Goal: Find specific page/section: Find specific page/section

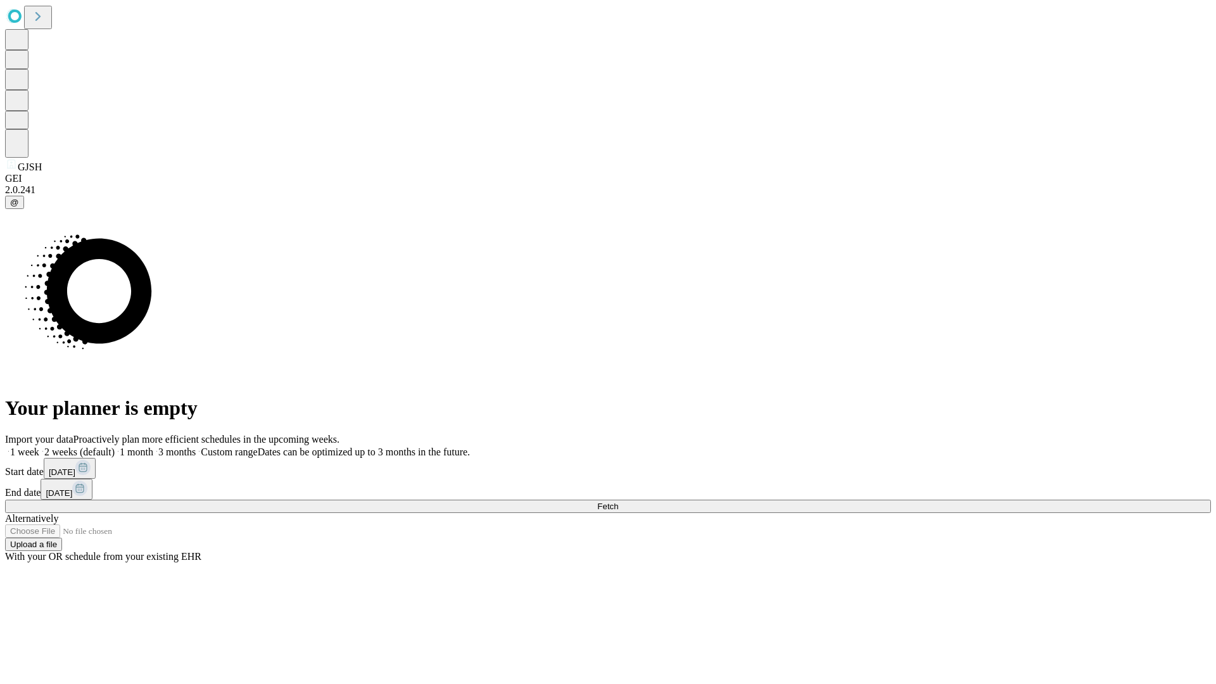
click at [618, 502] on span "Fetch" at bounding box center [607, 507] width 21 height 10
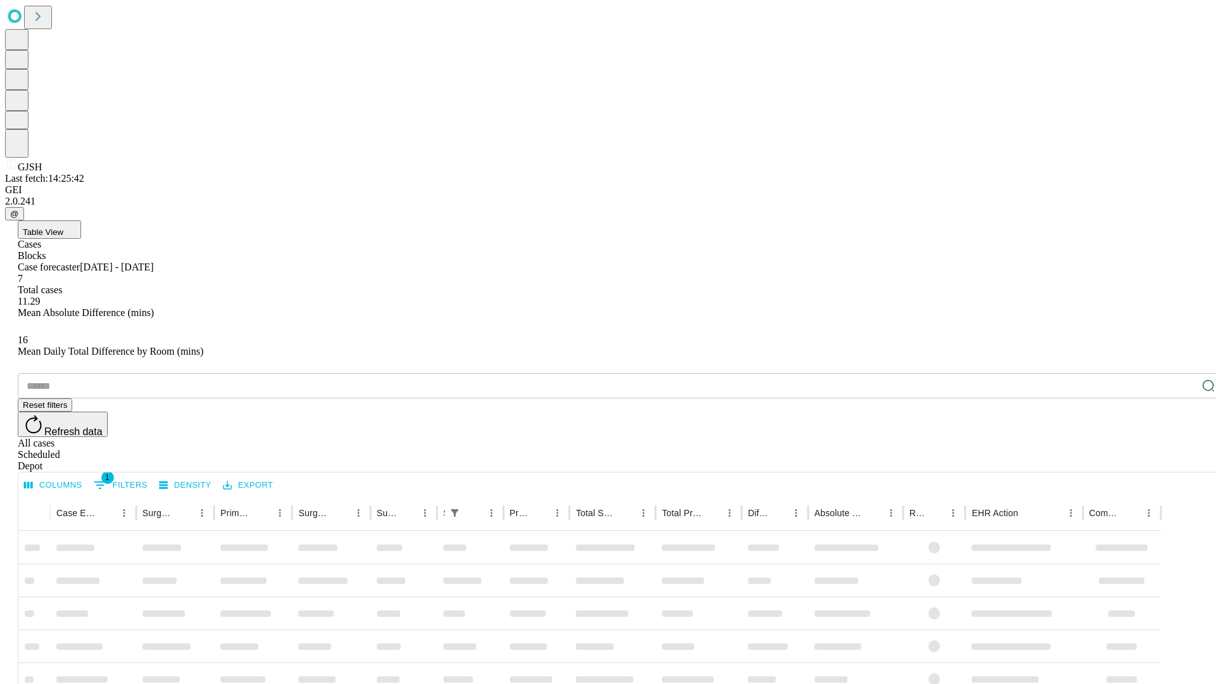
click at [1183, 461] on div "Depot" at bounding box center [621, 466] width 1206 height 11
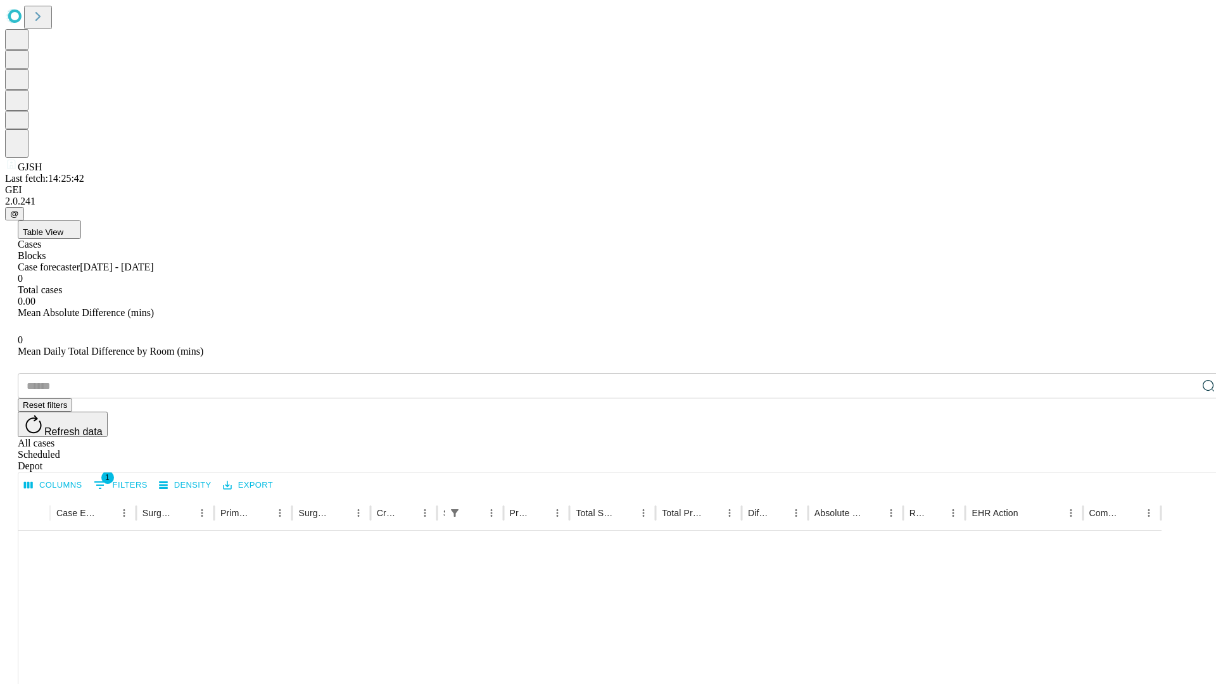
click at [1080, 438] on div "All cases" at bounding box center [621, 443] width 1206 height 11
